Goal: Navigation & Orientation: Go to known website

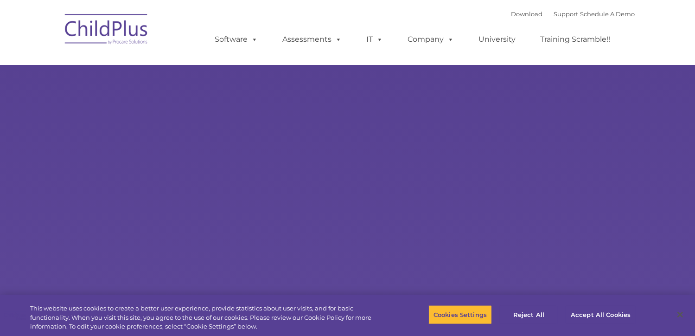
select select "MEDIUM"
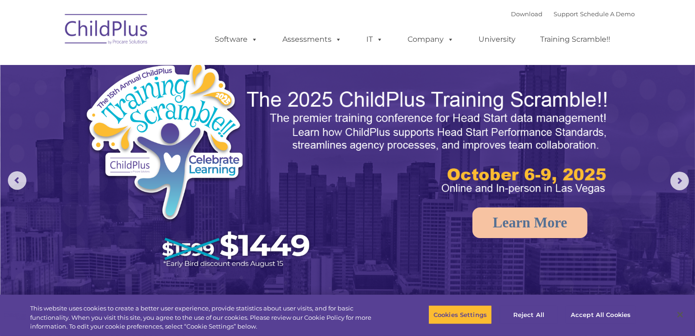
click at [130, 34] on img at bounding box center [106, 30] width 93 height 46
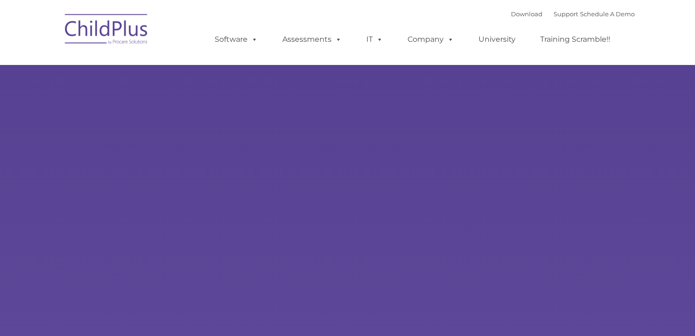
type input ""
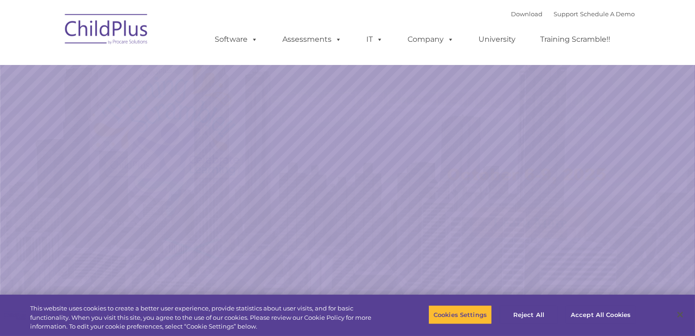
select select "MEDIUM"
